Goal: Complete application form: Complete application form

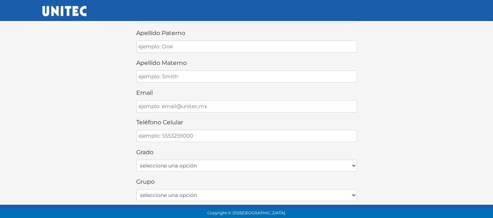
scroll to position [229, 0]
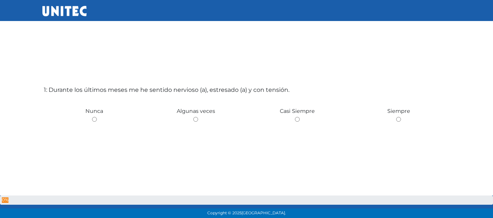
scroll to position [37, 0]
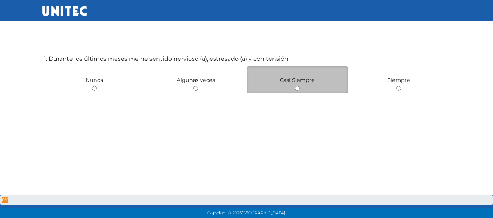
click at [297, 88] on input "radio" at bounding box center [297, 88] width 5 height 5
radio input "true"
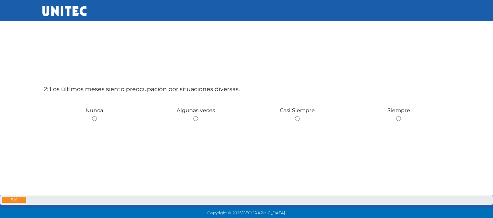
scroll to position [254, 0]
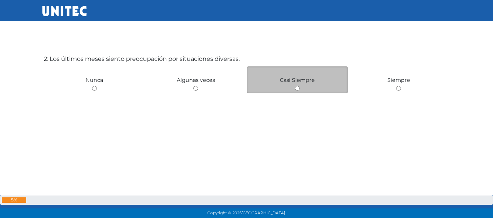
click at [296, 85] on div "Casi Siempre" at bounding box center [298, 79] width 102 height 27
click at [296, 88] on input "radio" at bounding box center [297, 88] width 5 height 5
radio input "true"
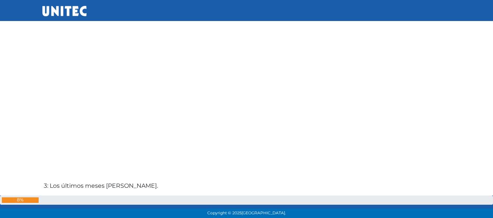
scroll to position [472, 0]
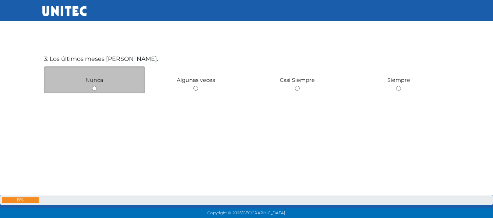
click at [96, 89] on input "radio" at bounding box center [94, 88] width 5 height 5
radio input "true"
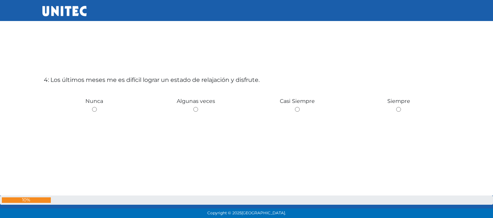
scroll to position [690, 0]
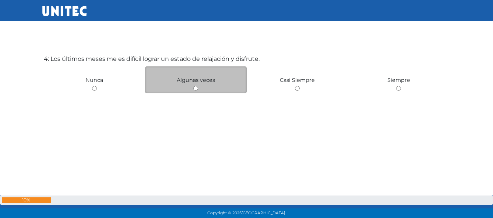
click at [193, 90] on div "Algunas veces" at bounding box center [196, 79] width 102 height 27
click at [195, 88] on input "radio" at bounding box center [195, 88] width 5 height 5
radio input "true"
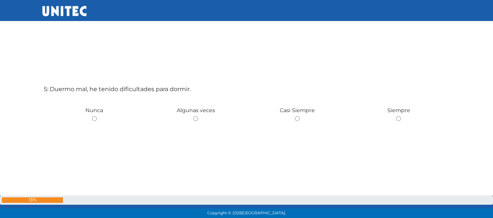
scroll to position [907, 0]
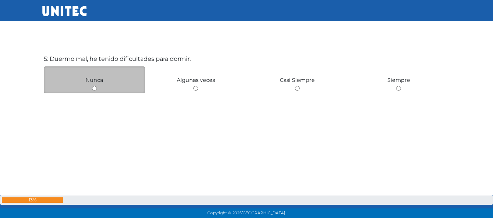
click at [95, 89] on input "radio" at bounding box center [94, 88] width 5 height 5
radio input "true"
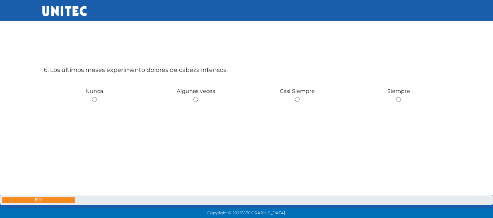
scroll to position [1125, 0]
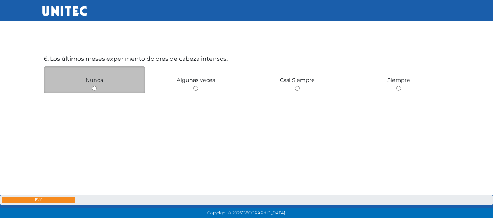
click at [94, 88] on input "radio" at bounding box center [94, 88] width 5 height 5
radio input "true"
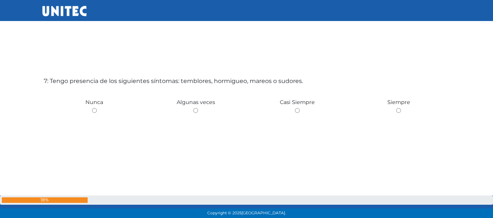
scroll to position [1321, 0]
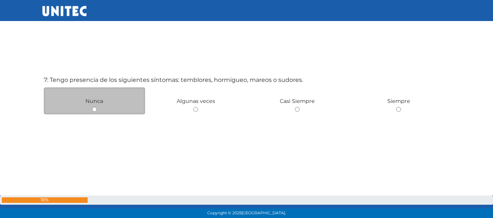
click at [95, 108] on input "radio" at bounding box center [94, 109] width 5 height 5
radio input "true"
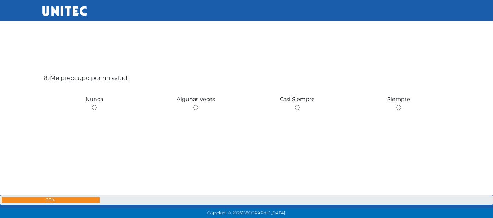
scroll to position [1560, 0]
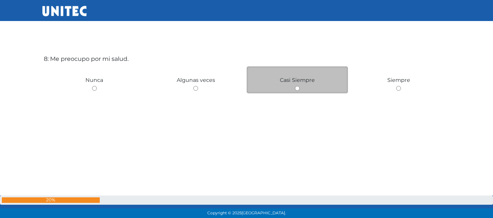
click at [296, 90] on input "radio" at bounding box center [297, 88] width 5 height 5
radio input "true"
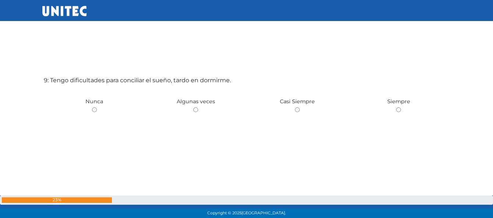
scroll to position [1778, 0]
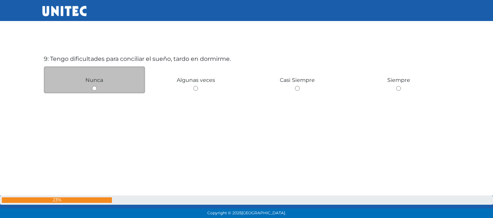
click at [95, 89] on input "radio" at bounding box center [94, 88] width 5 height 5
radio input "true"
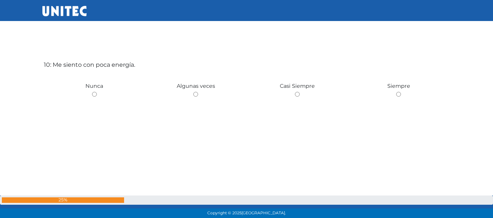
scroll to position [1995, 0]
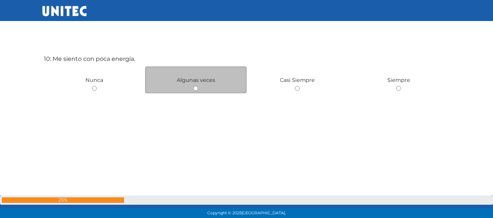
click at [195, 89] on input "radio" at bounding box center [195, 88] width 5 height 5
radio input "true"
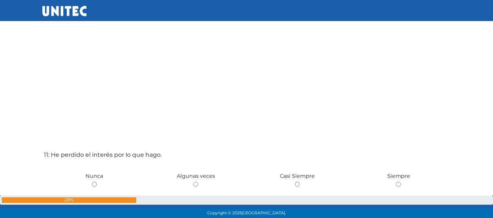
scroll to position [2213, 0]
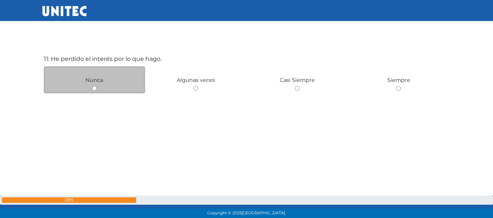
click at [95, 85] on div "Nunca" at bounding box center [95, 79] width 102 height 27
click at [94, 88] on input "radio" at bounding box center [94, 88] width 5 height 5
radio input "true"
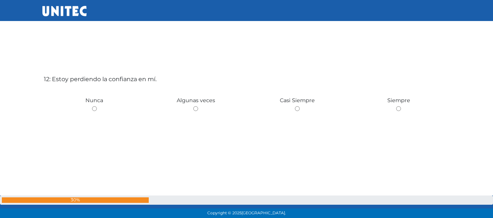
scroll to position [2427, 0]
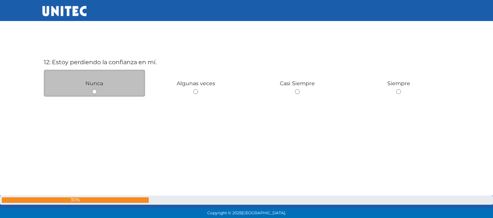
click at [95, 93] on input "radio" at bounding box center [94, 91] width 5 height 5
radio input "true"
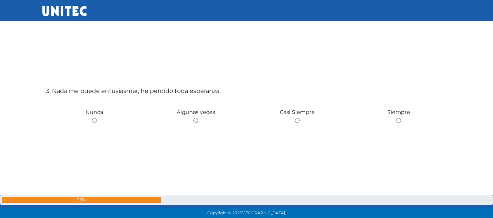
scroll to position [2648, 0]
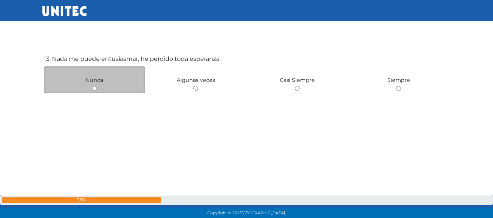
click at [93, 89] on input "radio" at bounding box center [94, 88] width 5 height 5
radio input "true"
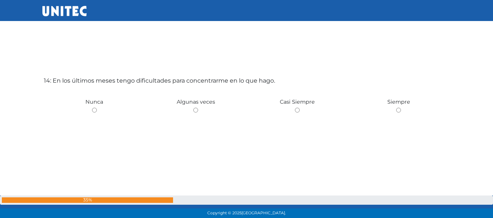
scroll to position [2866, 0]
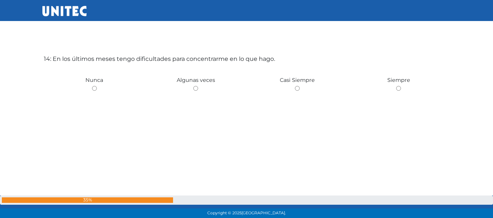
click at [93, 89] on input "radio" at bounding box center [94, 88] width 5 height 5
radio input "true"
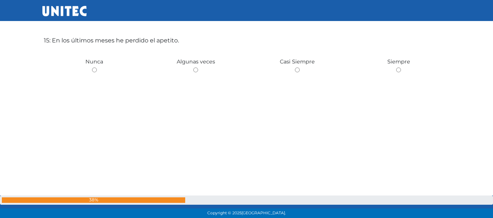
scroll to position [3101, 0]
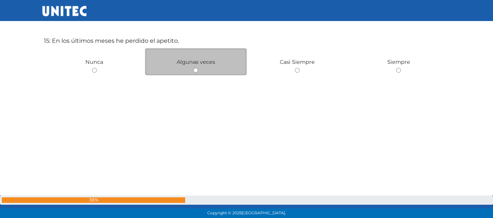
click at [195, 71] on input "radio" at bounding box center [195, 70] width 5 height 5
radio input "true"
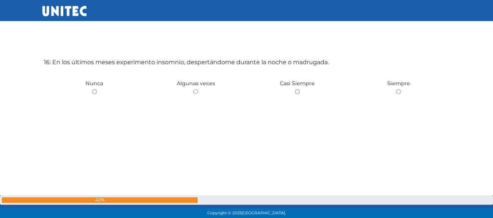
scroll to position [3299, 0]
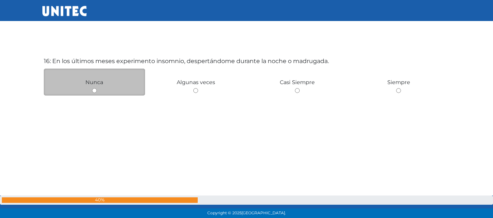
click at [94, 91] on input "radio" at bounding box center [94, 90] width 5 height 5
radio input "true"
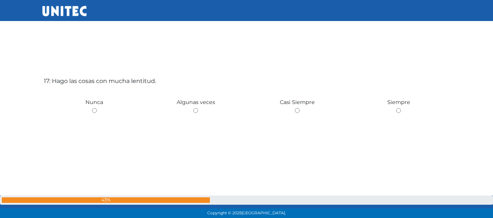
scroll to position [3518, 0]
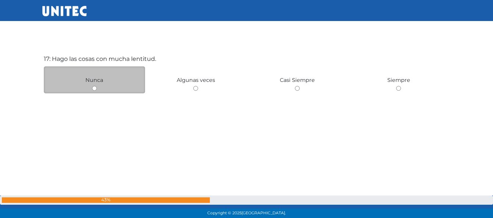
click at [92, 87] on input "radio" at bounding box center [94, 88] width 5 height 5
radio input "true"
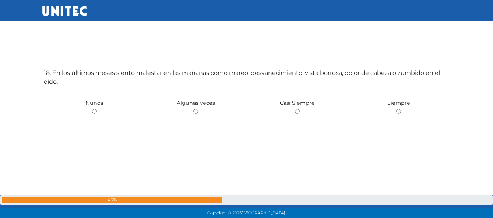
scroll to position [3722, 0]
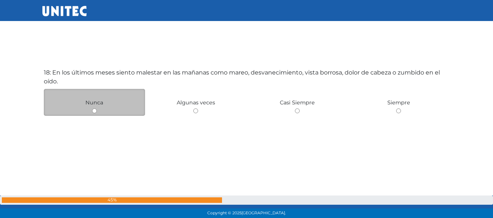
click at [116, 105] on div "Nunca" at bounding box center [95, 102] width 102 height 27
click at [94, 112] on input "radio" at bounding box center [94, 110] width 5 height 5
radio input "true"
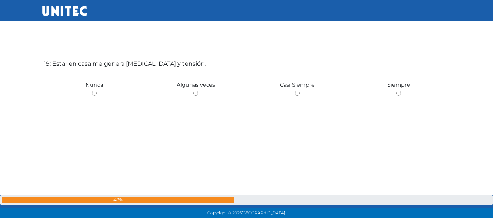
scroll to position [3954, 0]
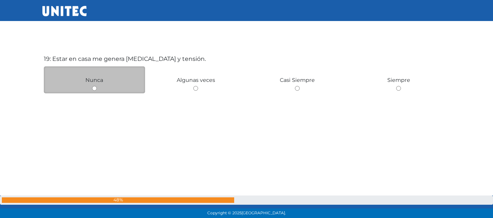
click at [95, 88] on input "radio" at bounding box center [94, 88] width 5 height 5
radio input "true"
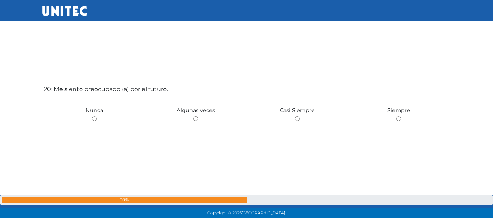
scroll to position [4171, 0]
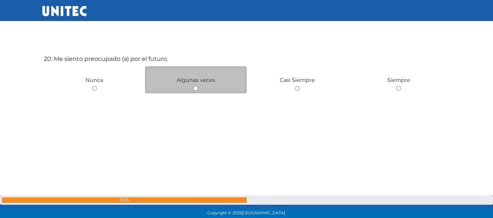
click at [196, 89] on input "radio" at bounding box center [195, 88] width 5 height 5
radio input "true"
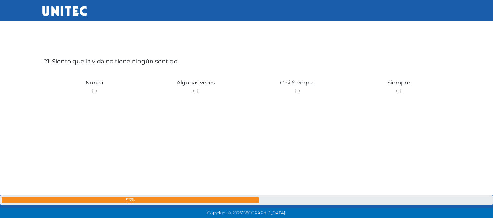
scroll to position [4389, 0]
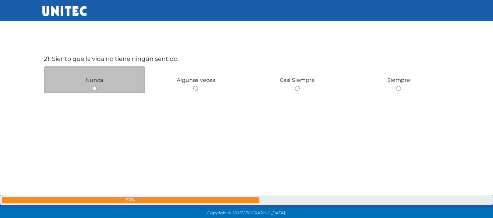
click at [96, 88] on input "radio" at bounding box center [94, 88] width 5 height 5
radio input "true"
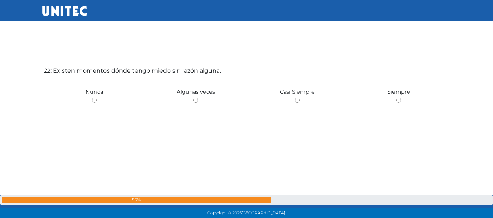
scroll to position [4597, 0]
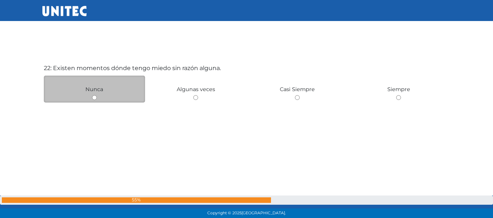
click at [94, 98] on input "radio" at bounding box center [94, 97] width 5 height 5
radio input "true"
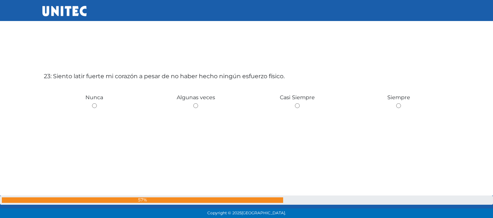
scroll to position [4824, 0]
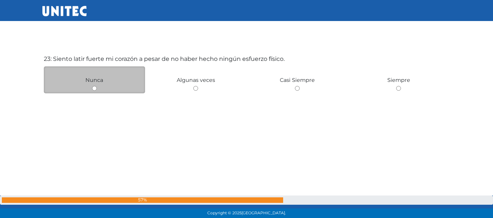
click at [94, 89] on input "radio" at bounding box center [94, 88] width 5 height 5
radio input "true"
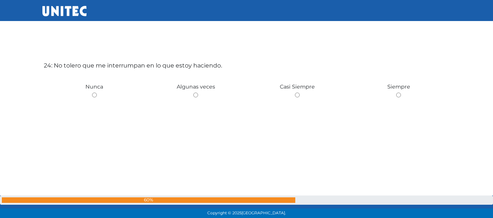
scroll to position [5035, 0]
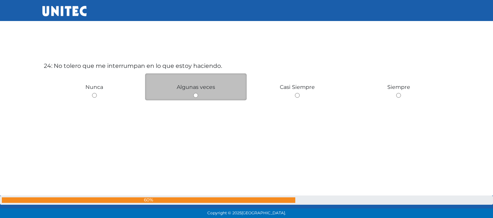
click at [196, 95] on input "radio" at bounding box center [195, 95] width 5 height 5
radio input "true"
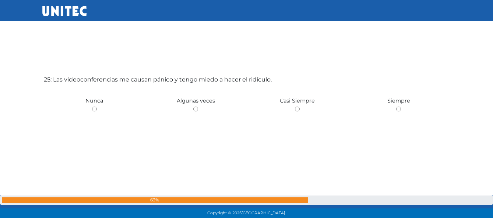
scroll to position [5259, 0]
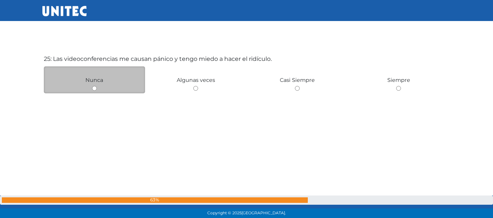
click at [94, 88] on input "radio" at bounding box center [94, 88] width 5 height 5
radio input "true"
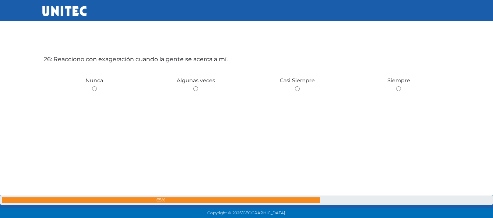
scroll to position [5477, 0]
click at [94, 88] on input "radio" at bounding box center [94, 88] width 5 height 5
radio input "true"
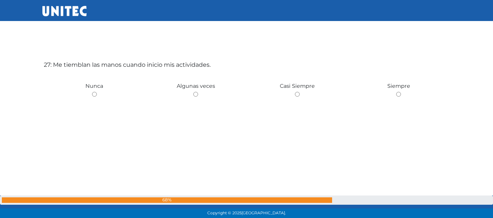
scroll to position [5694, 0]
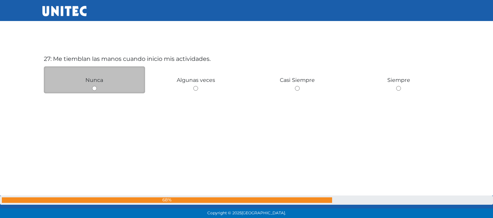
click at [94, 82] on span "Nunca" at bounding box center [94, 80] width 18 height 7
click at [94, 88] on input "radio" at bounding box center [94, 88] width 5 height 5
radio input "true"
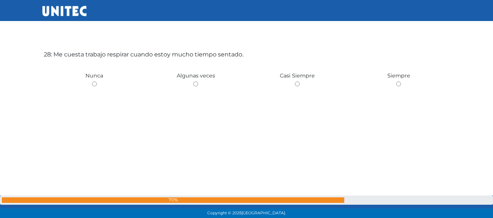
scroll to position [5913, 0]
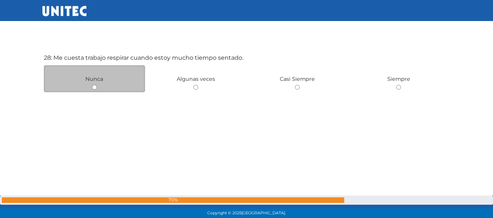
click at [95, 85] on input "radio" at bounding box center [94, 87] width 5 height 5
radio input "true"
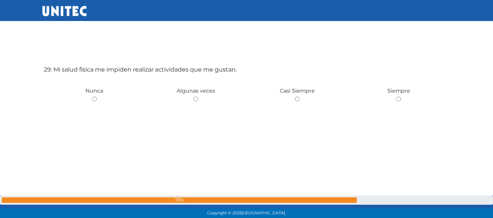
scroll to position [6130, 0]
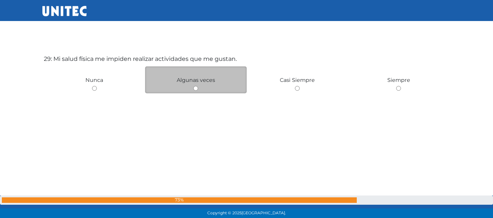
click at [196, 90] on input "radio" at bounding box center [195, 88] width 5 height 5
radio input "true"
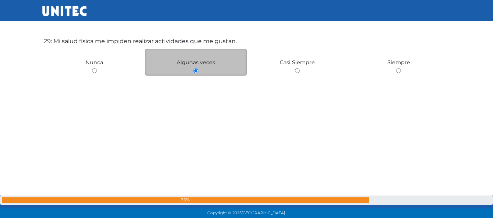
scroll to position [6148, 0]
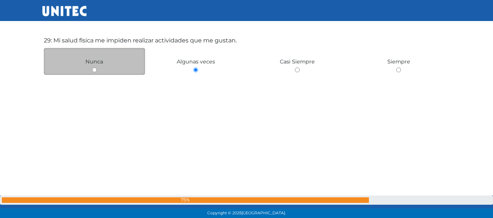
click at [95, 70] on input "radio" at bounding box center [94, 69] width 5 height 5
radio input "true"
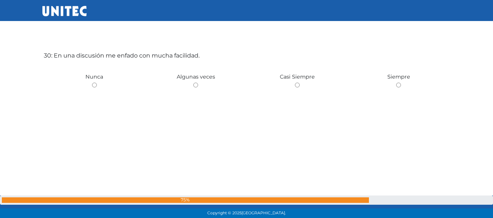
scroll to position [6350, 0]
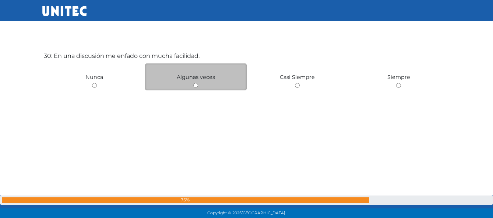
click at [198, 85] on input "radio" at bounding box center [195, 85] width 5 height 5
radio input "true"
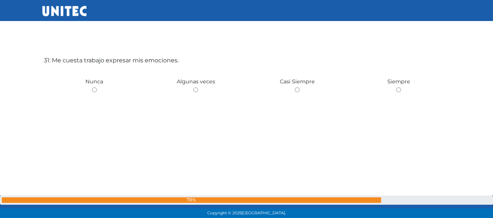
scroll to position [6561, 0]
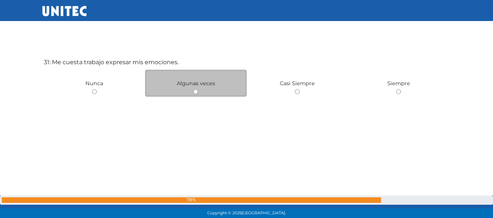
click at [194, 93] on input "radio" at bounding box center [195, 91] width 5 height 5
radio input "true"
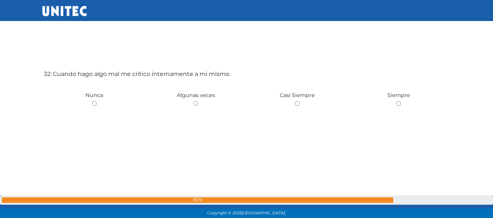
scroll to position [6782, 0]
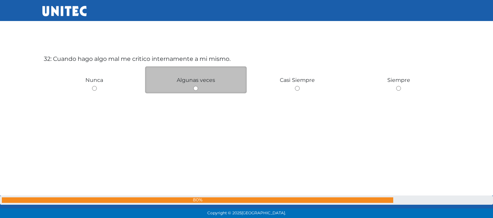
click at [194, 89] on input "radio" at bounding box center [195, 88] width 5 height 5
radio input "true"
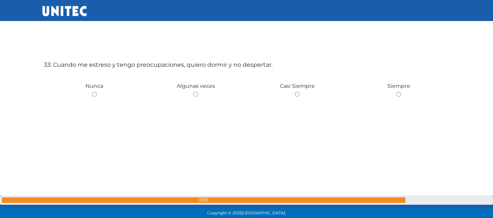
scroll to position [7000, 0]
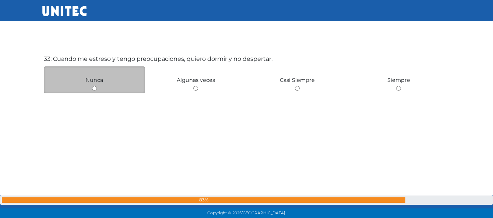
click at [94, 84] on div "Nunca" at bounding box center [95, 79] width 102 height 27
click at [94, 87] on input "radio" at bounding box center [94, 88] width 5 height 5
radio input "true"
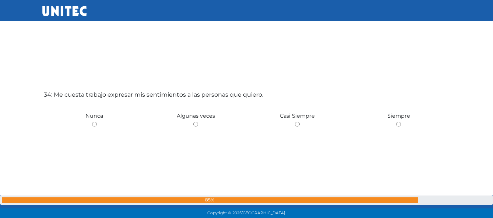
scroll to position [7218, 0]
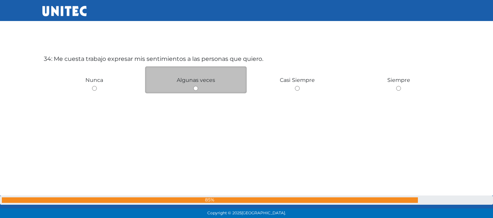
click at [197, 87] on input "radio" at bounding box center [195, 88] width 5 height 5
radio input "true"
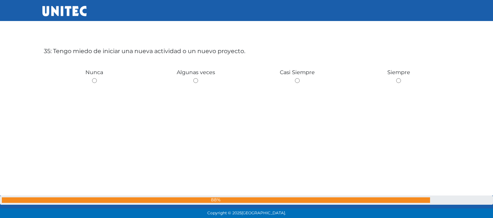
scroll to position [7444, 0]
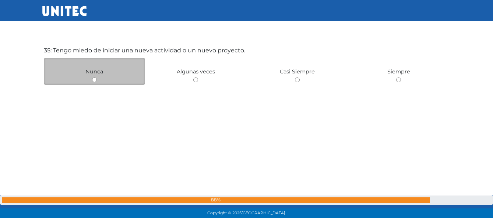
click at [94, 81] on input "radio" at bounding box center [94, 79] width 5 height 5
radio input "true"
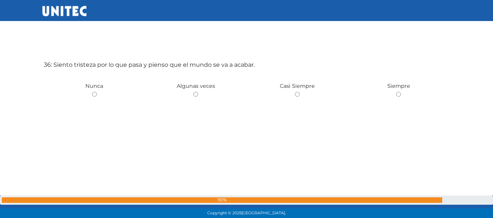
scroll to position [7653, 0]
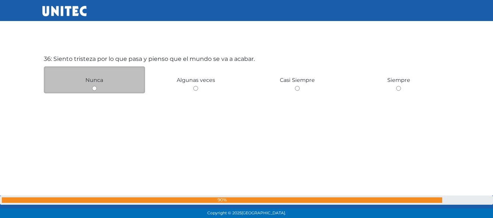
click at [95, 87] on input "radio" at bounding box center [94, 88] width 5 height 5
radio input "true"
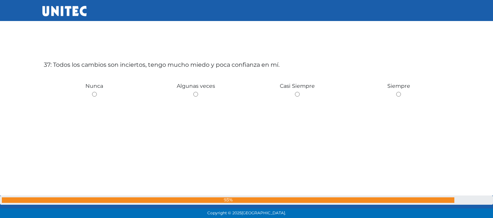
scroll to position [7870, 0]
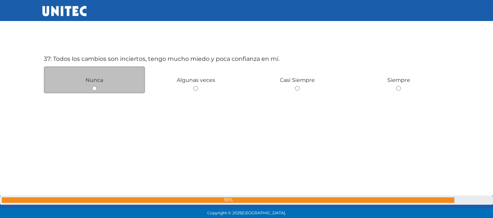
click at [95, 88] on input "radio" at bounding box center [94, 88] width 5 height 5
radio input "true"
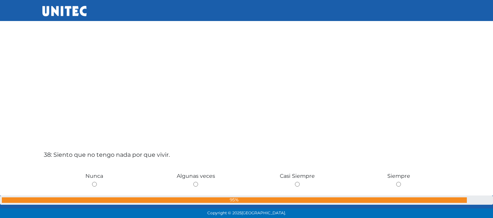
scroll to position [8088, 0]
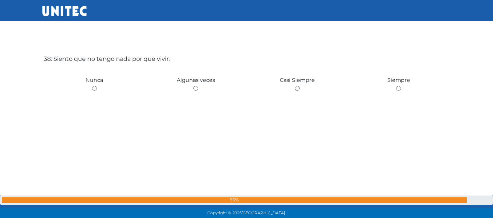
click at [95, 88] on input "radio" at bounding box center [94, 88] width 5 height 5
radio input "true"
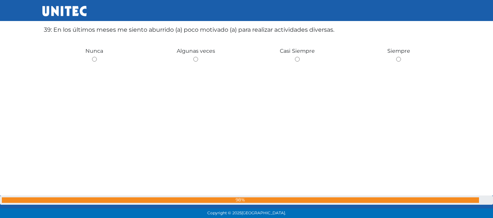
scroll to position [8334, 0]
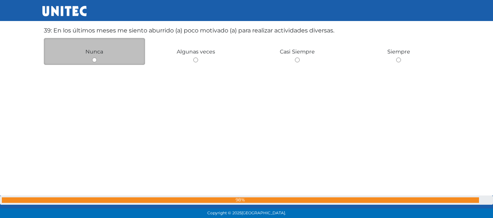
click at [95, 59] on input "radio" at bounding box center [94, 59] width 5 height 5
radio input "true"
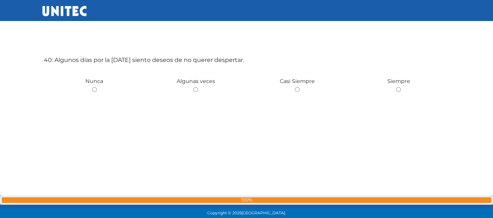
scroll to position [8523, 0]
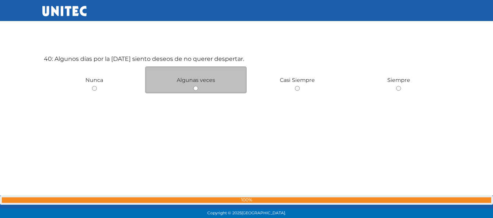
click at [196, 88] on input "radio" at bounding box center [195, 88] width 5 height 5
radio input "true"
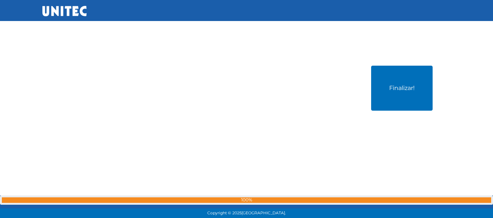
scroll to position [8741, 0]
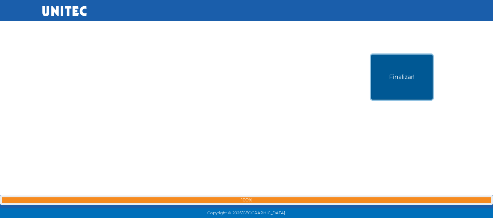
click at [403, 92] on button "Finalizar!" at bounding box center [401, 76] width 61 height 45
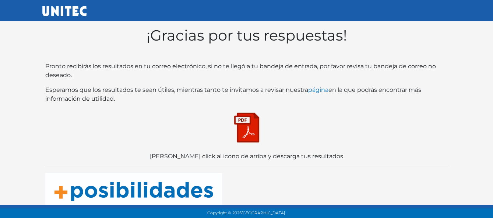
click at [245, 123] on img at bounding box center [246, 127] width 37 height 37
